Goal: Information Seeking & Learning: Learn about a topic

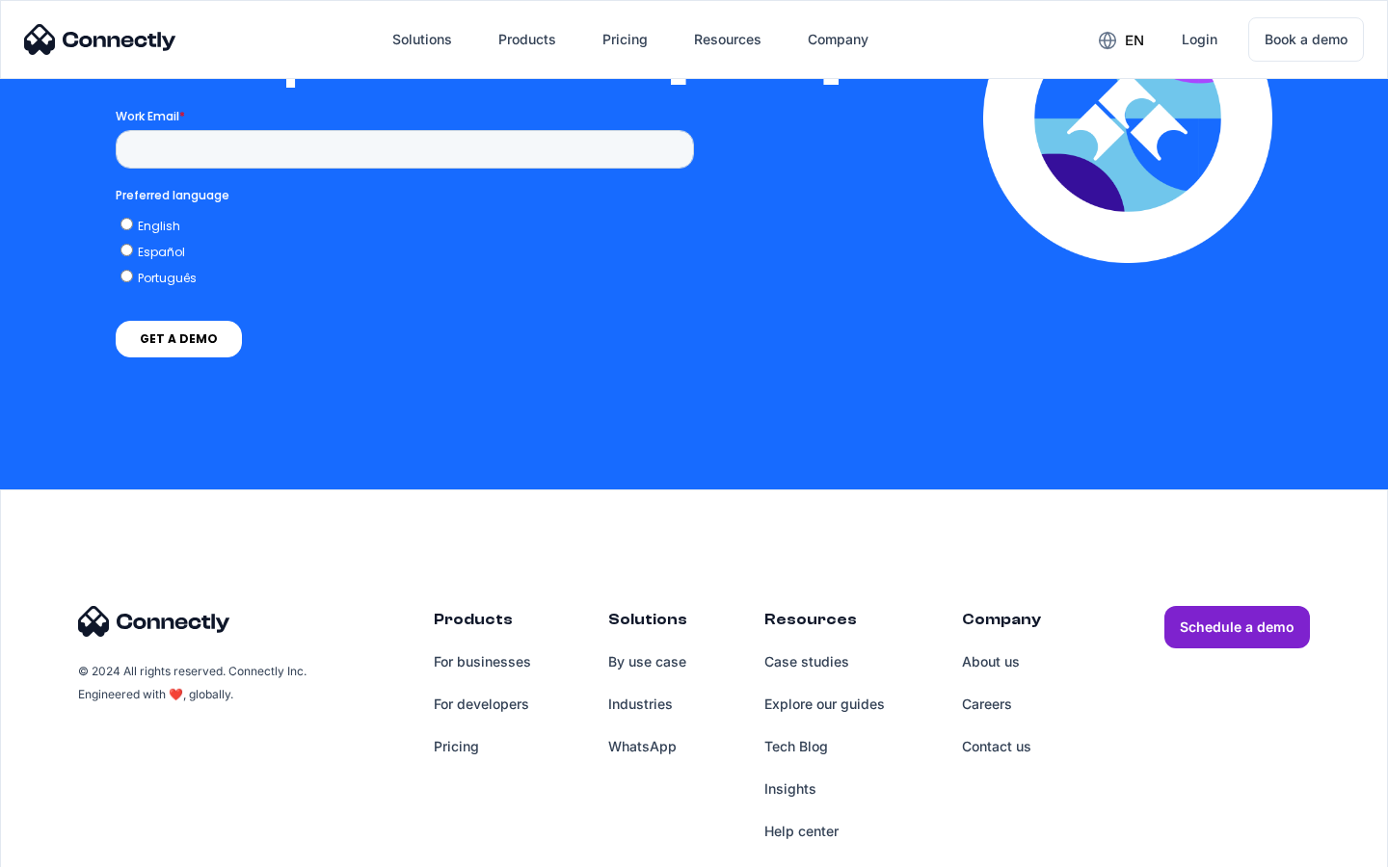
scroll to position [4214, 0]
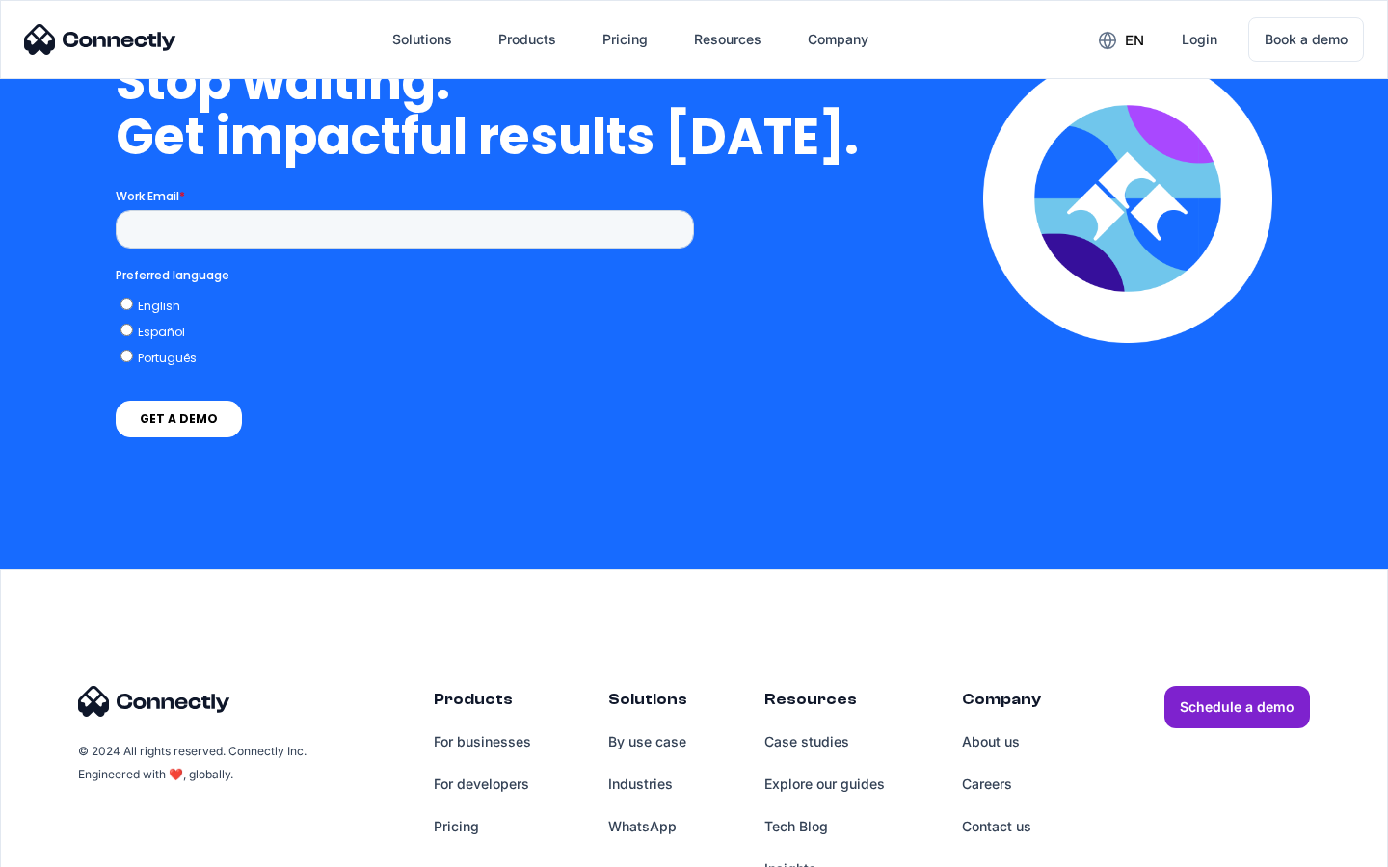
scroll to position [7927, 0]
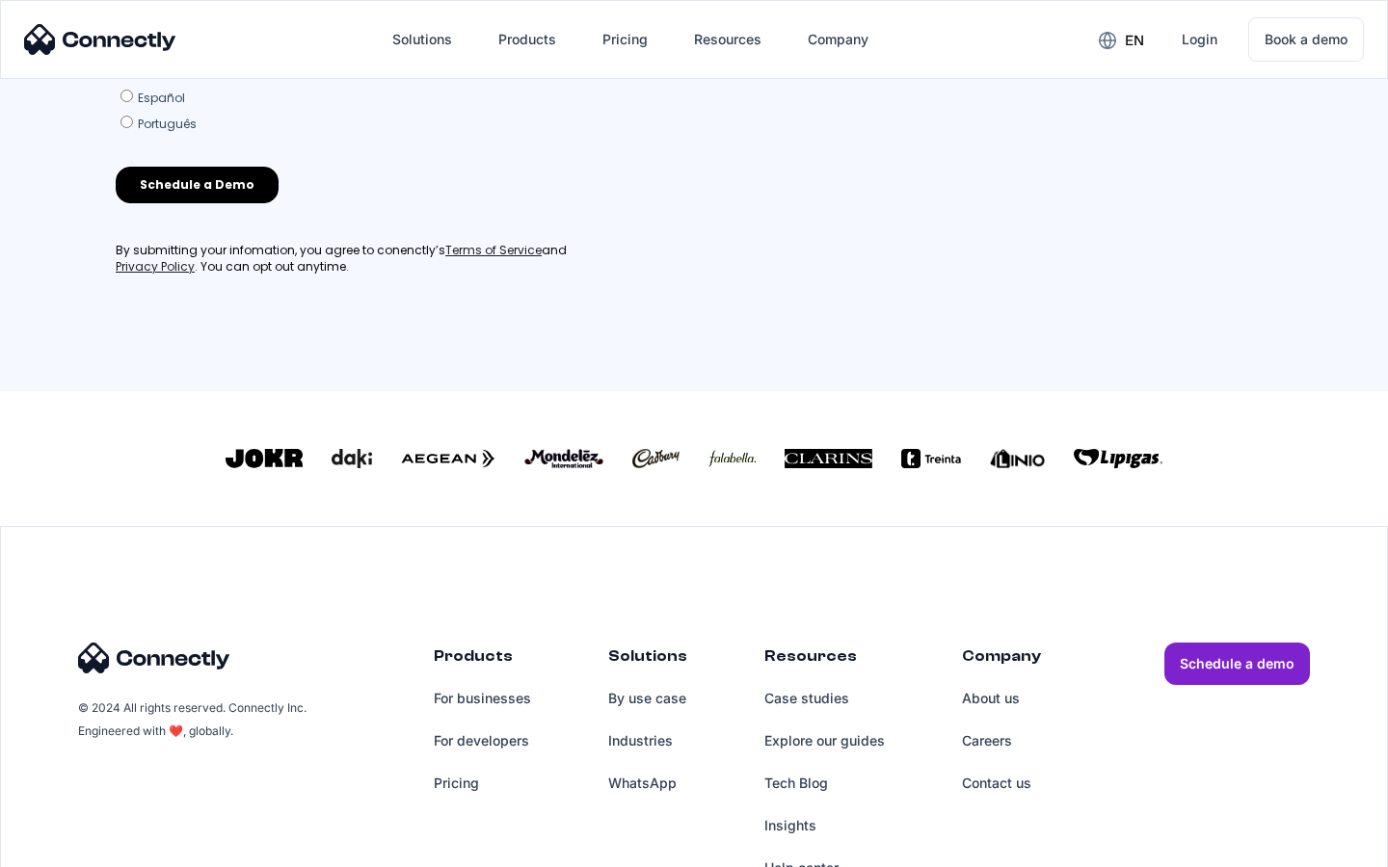
scroll to position [828, 0]
